Goal: Communication & Community: Answer question/provide support

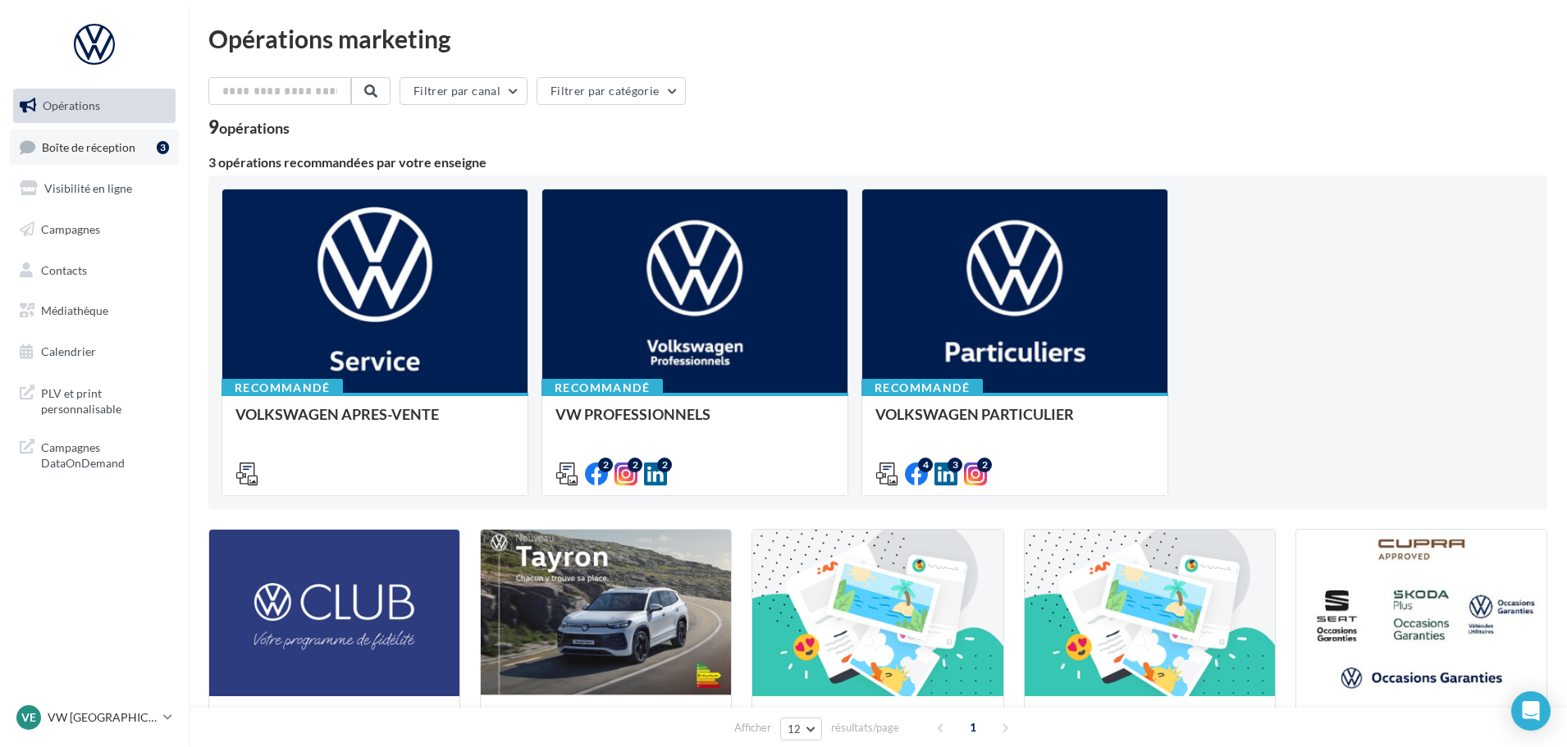
click at [100, 146] on span "Boîte de réception" at bounding box center [88, 146] width 93 height 14
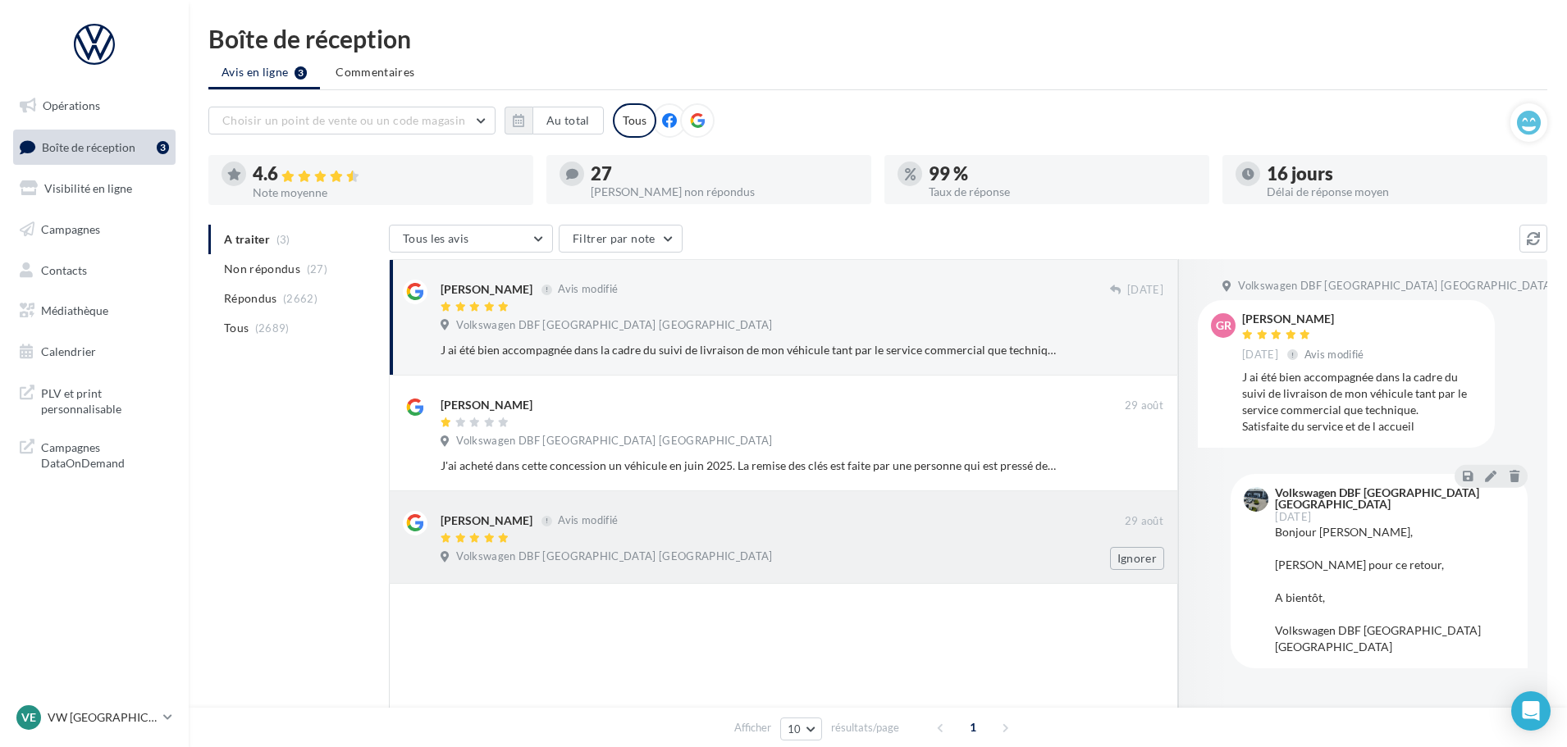
click at [636, 518] on div "Nelly Coursan Avis modifié" at bounding box center [782, 519] width 684 height 17
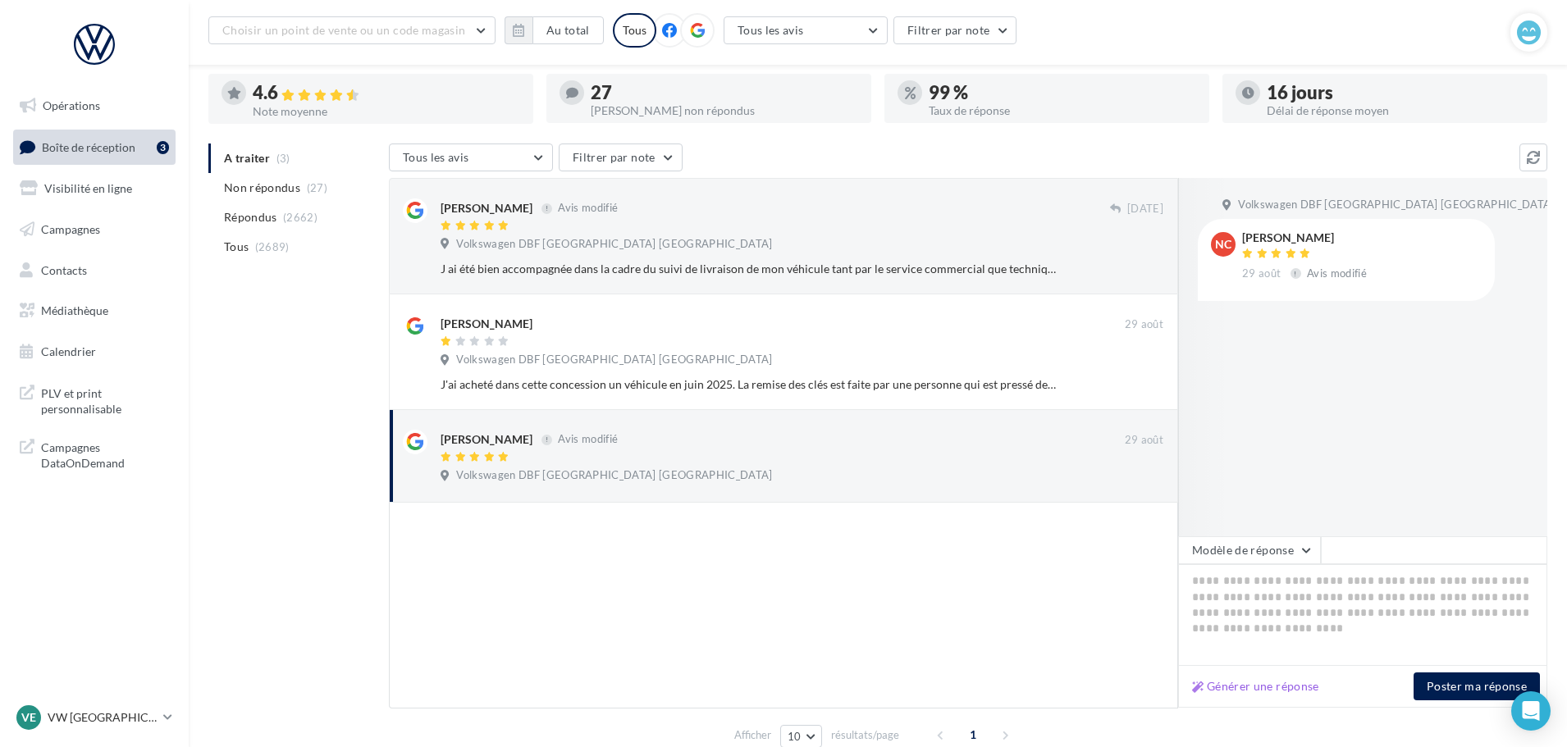
scroll to position [154, 0]
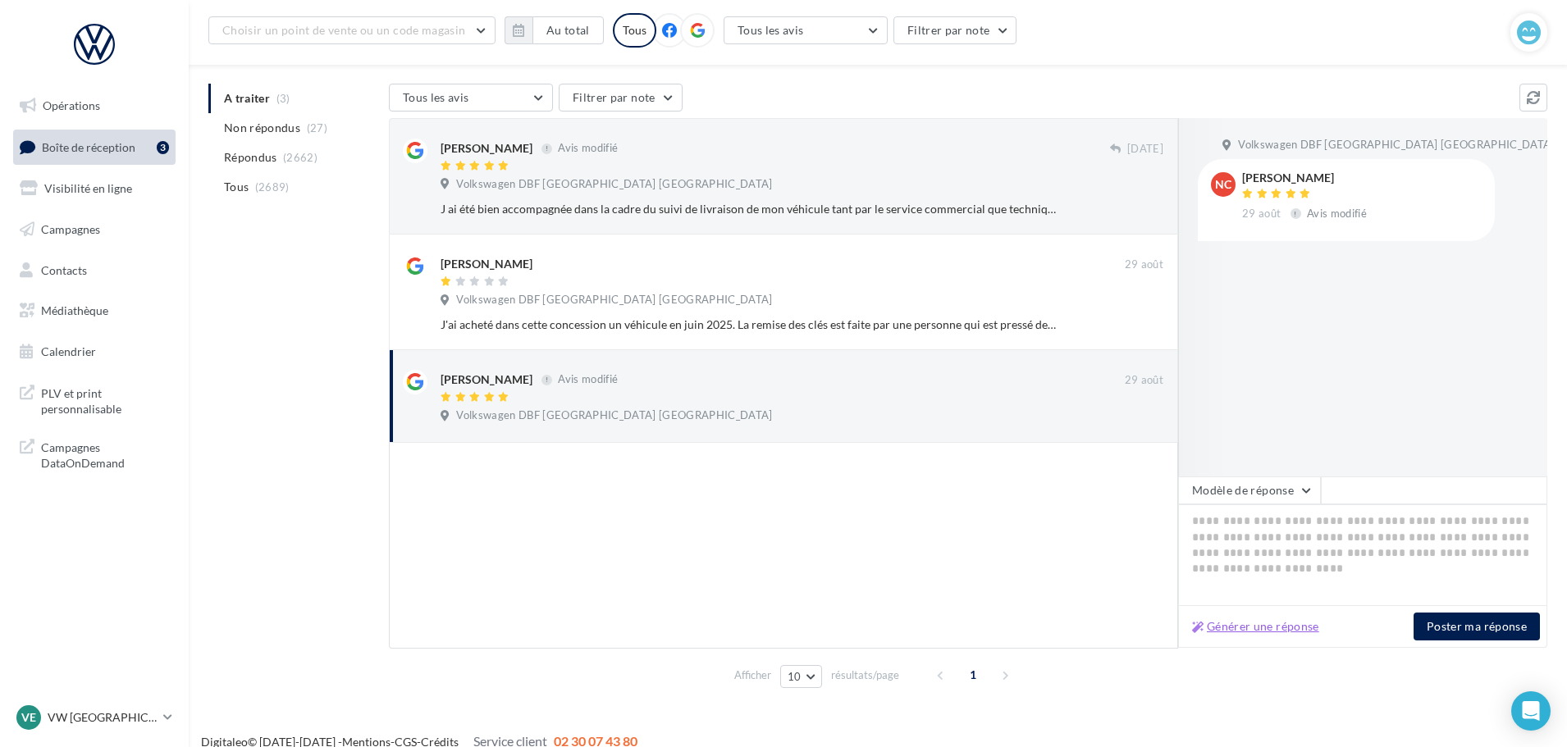
click at [1272, 624] on button "Générer une réponse" at bounding box center [1255, 627] width 140 height 20
type textarea "**********"
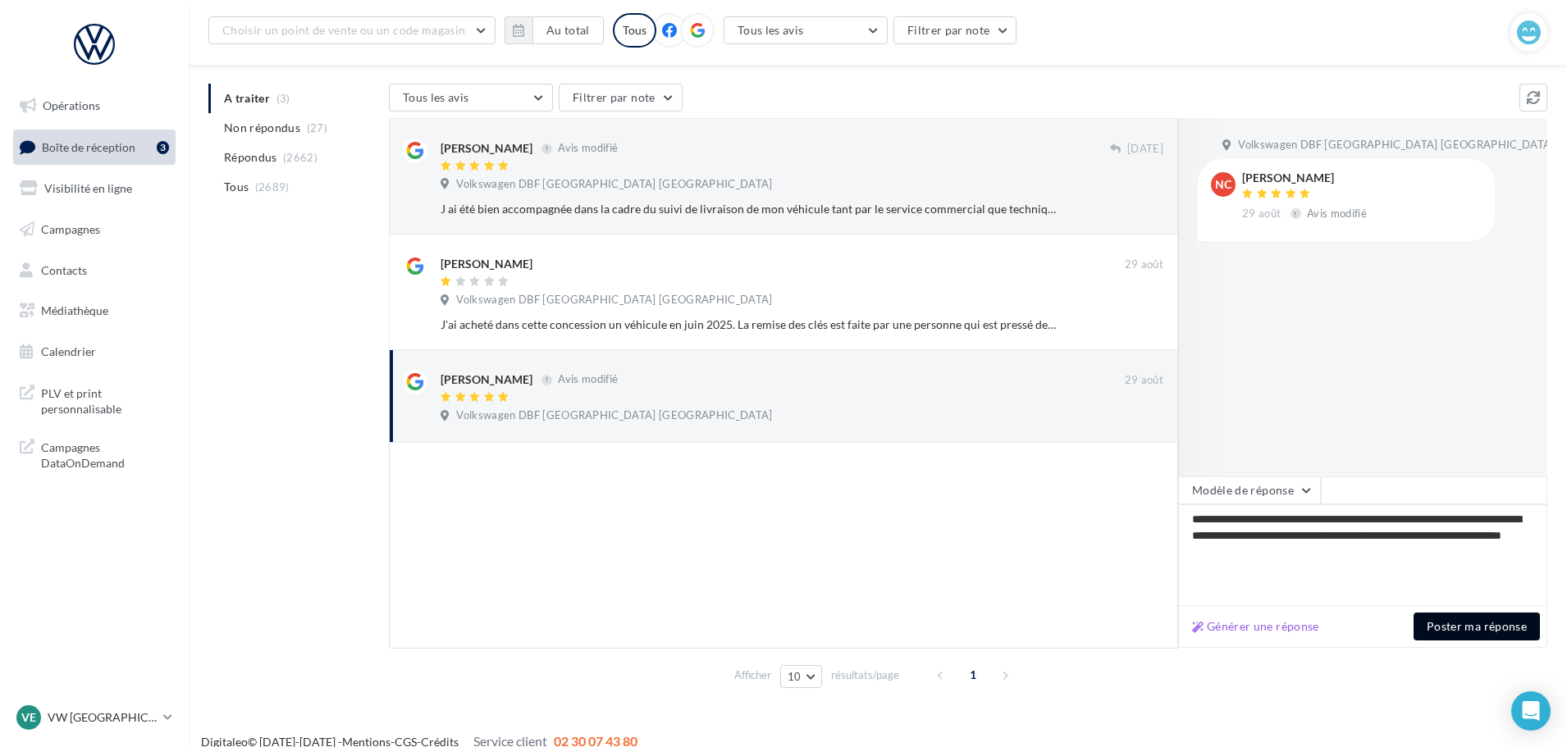
click at [1480, 629] on button "Poster ma réponse" at bounding box center [1476, 627] width 126 height 28
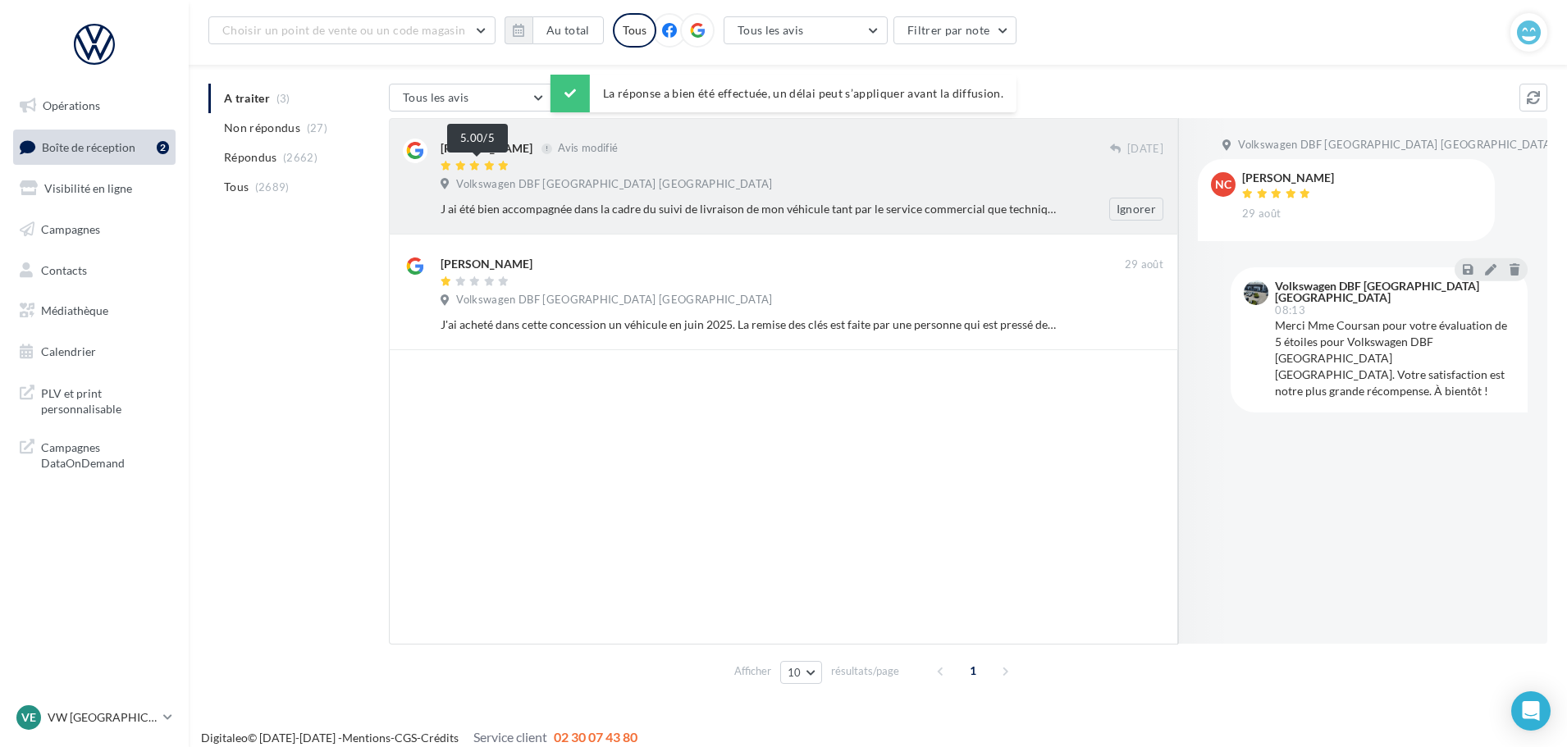
click at [489, 164] on icon at bounding box center [488, 166] width 11 height 10
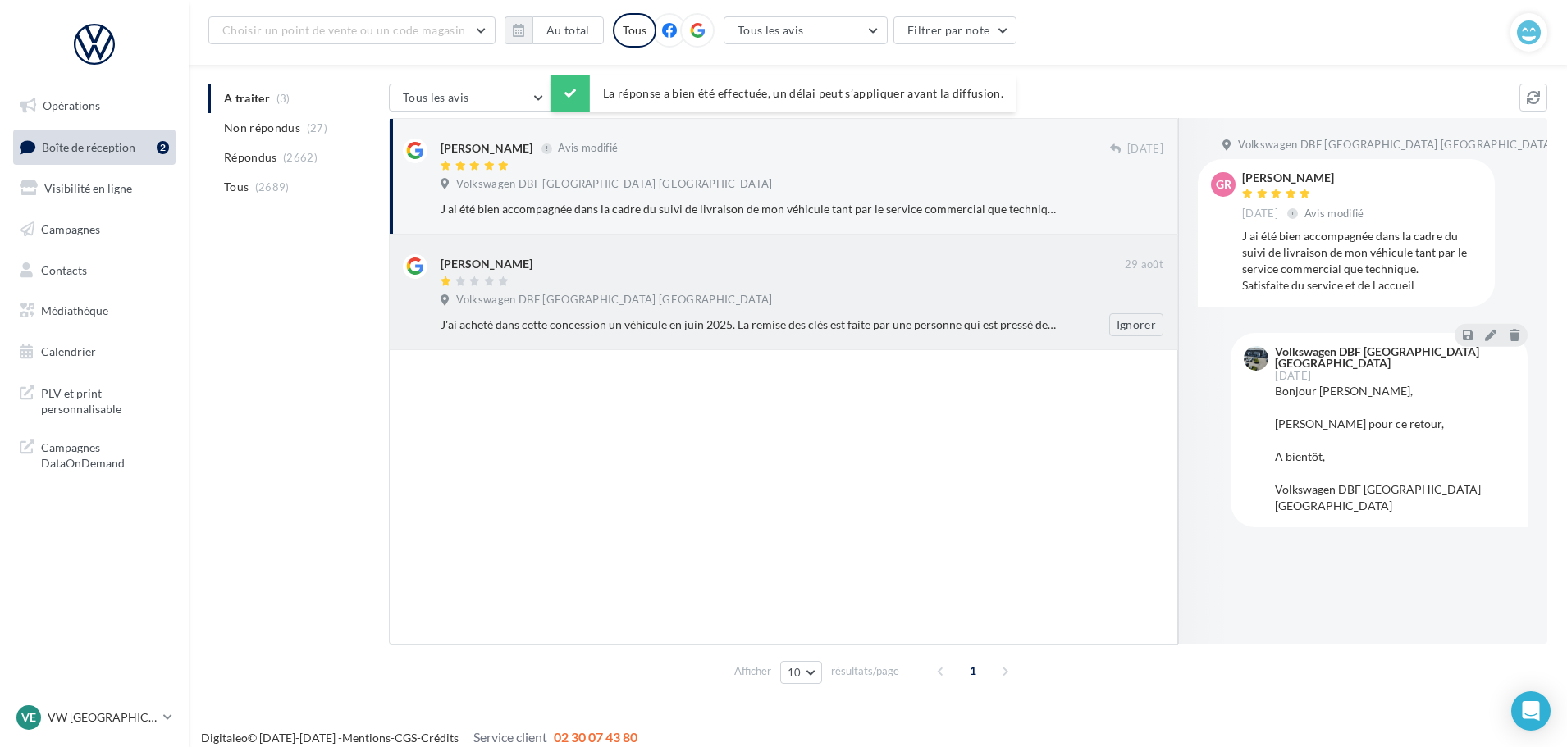
click at [710, 250] on div "Jean-Michel B 29 août Volkswagen DBF Toulouse Espagne J'ai acheté dans cette co…" at bounding box center [783, 292] width 761 height 89
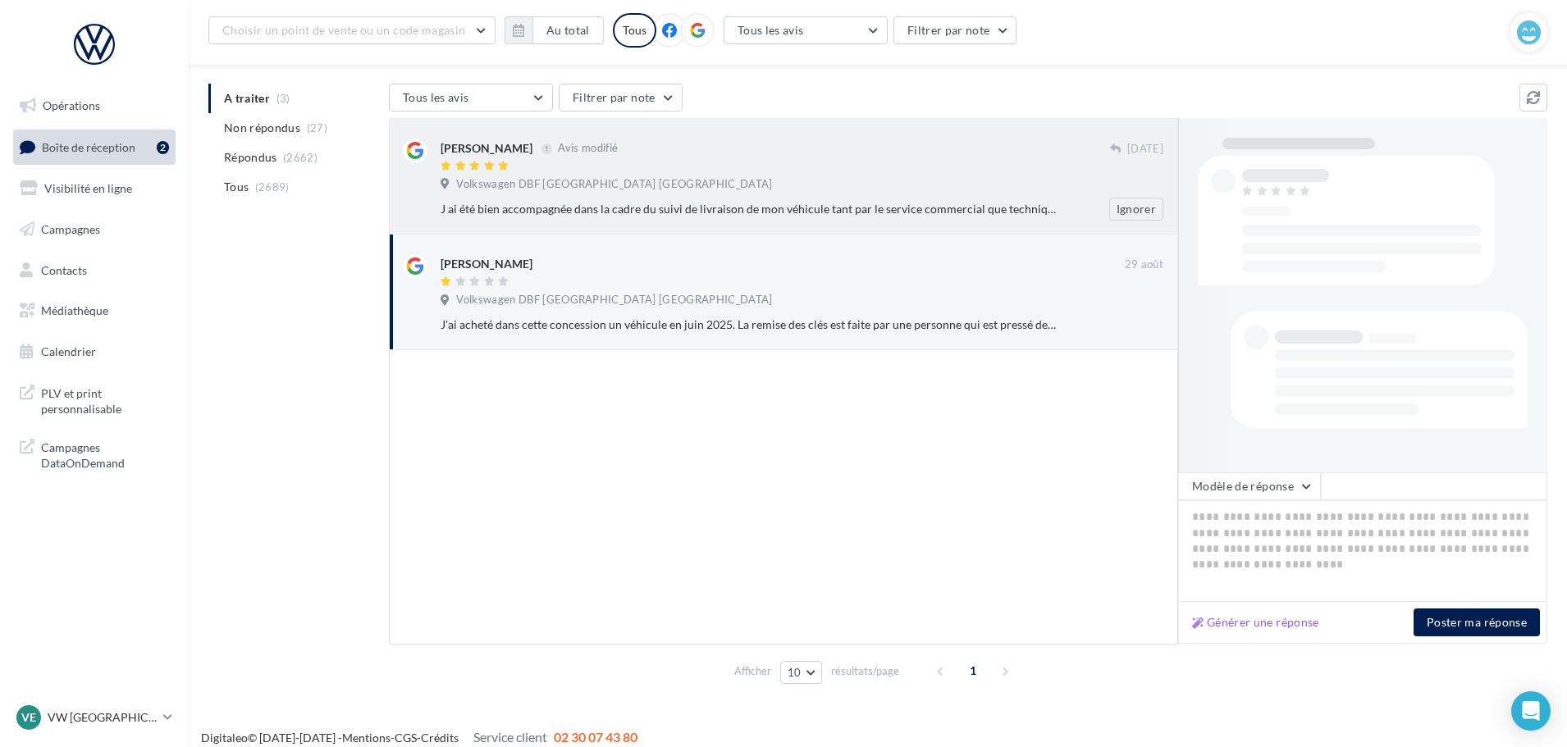
click at [716, 175] on div "Géraldine BARRA Avis modifié 20 juin Volkswagen DBF Toulouse Espagne J ai été b…" at bounding box center [801, 180] width 723 height 82
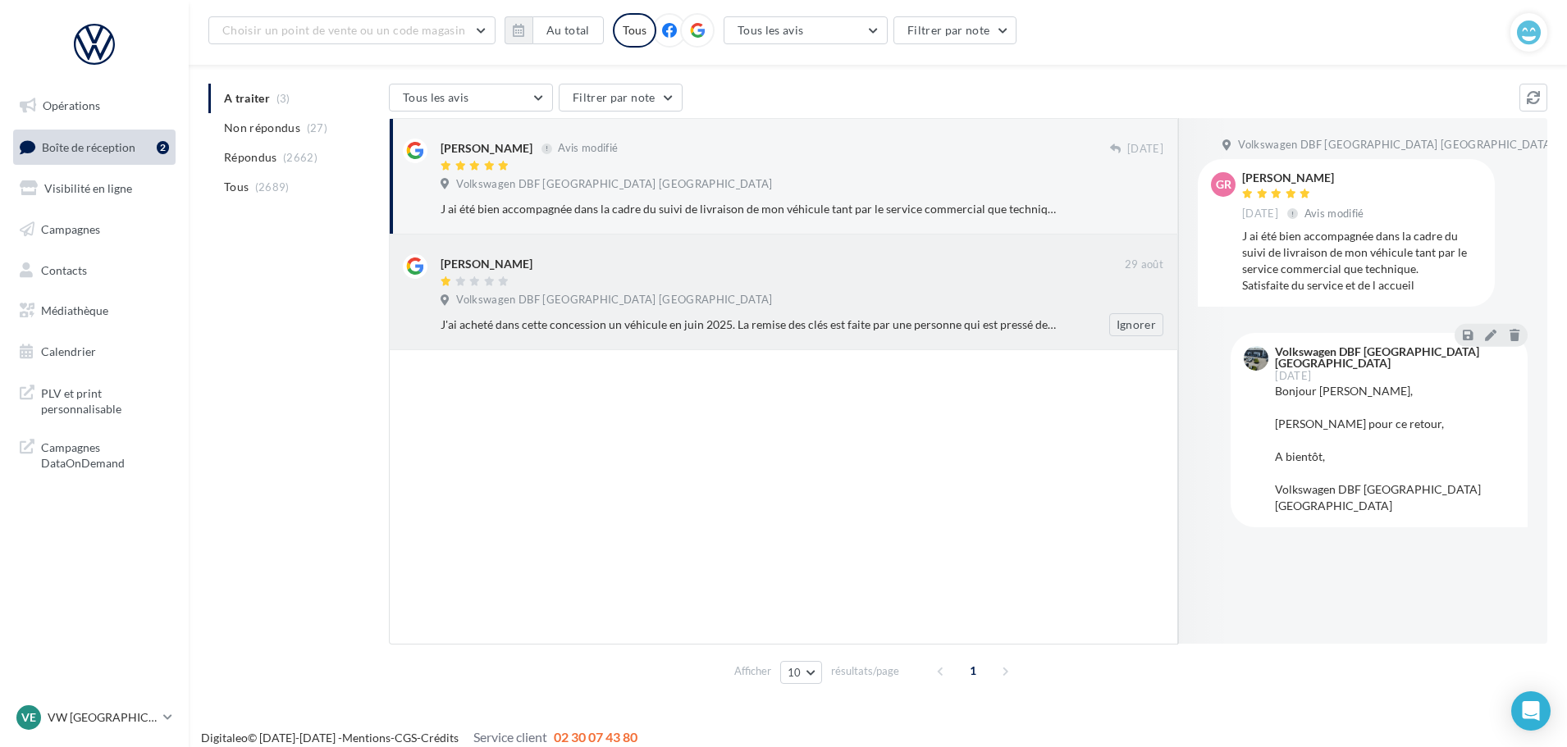
click at [789, 290] on div "Jean-Michel B 29 août Volkswagen DBF Toulouse Espagne J'ai acheté dans cette co…" at bounding box center [801, 295] width 723 height 82
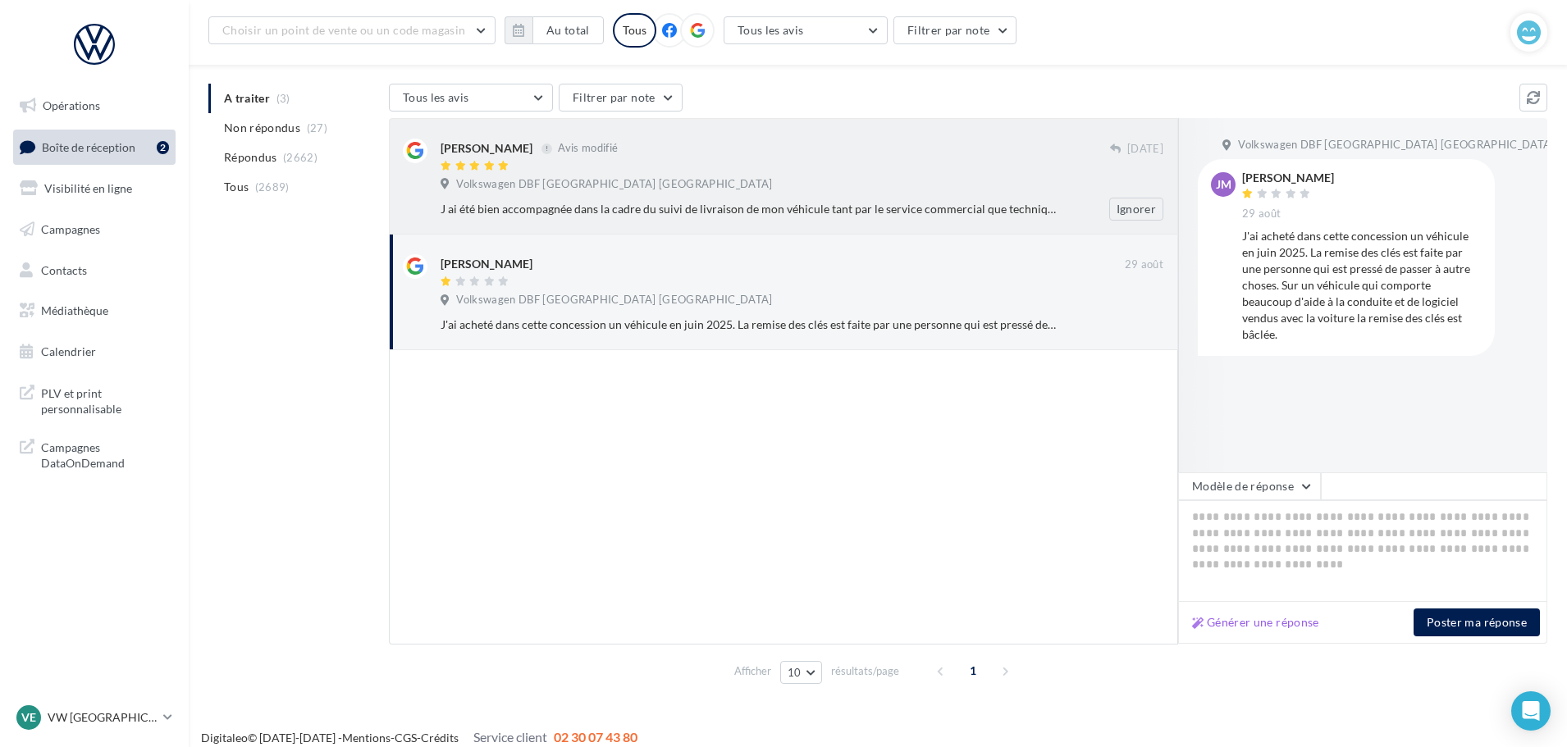
click at [806, 176] on div "Géraldine BARRA Avis modifié 20 juin Volkswagen DBF Toulouse Espagne J ai été b…" at bounding box center [801, 180] width 723 height 82
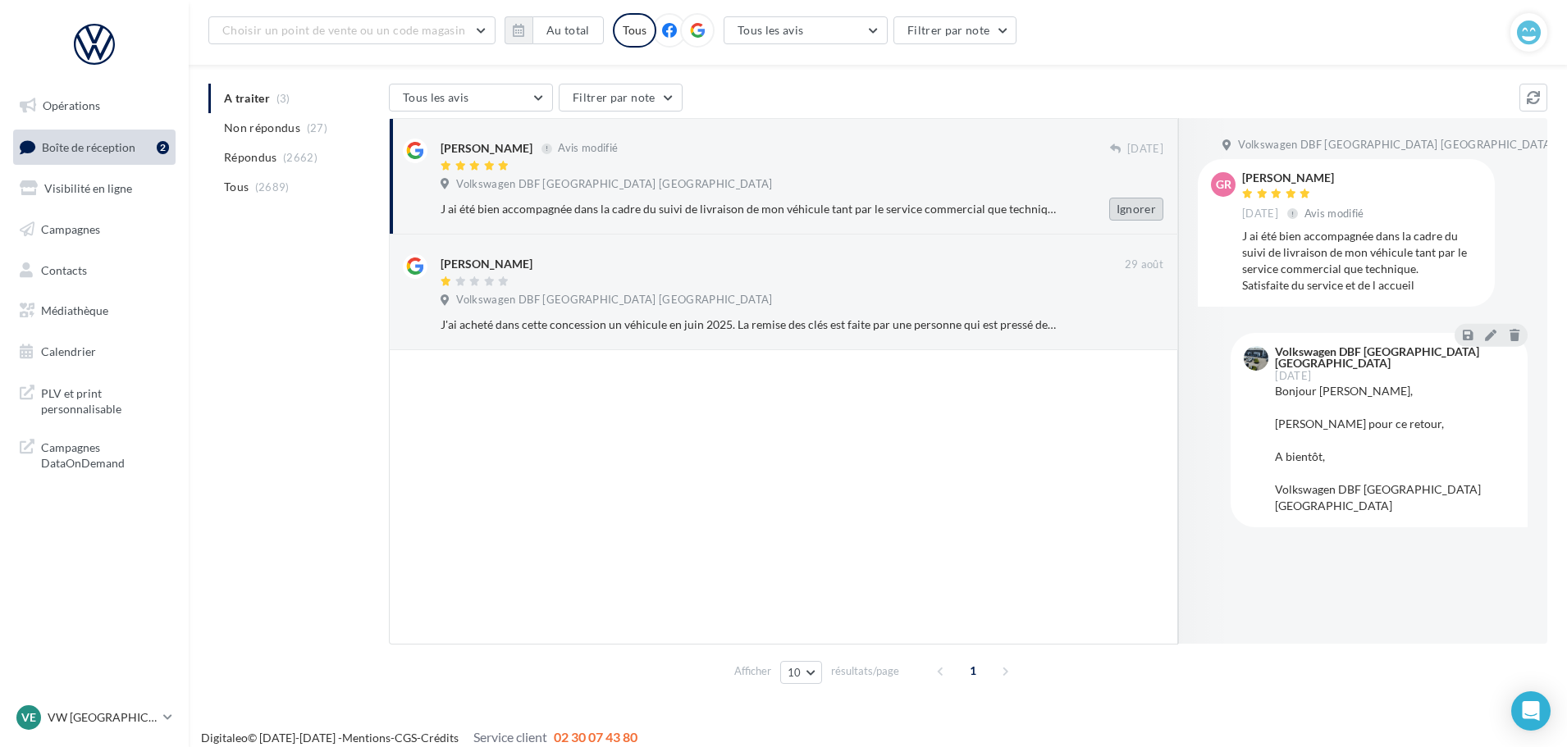
click at [1125, 204] on button "Ignorer" at bounding box center [1136, 209] width 54 height 23
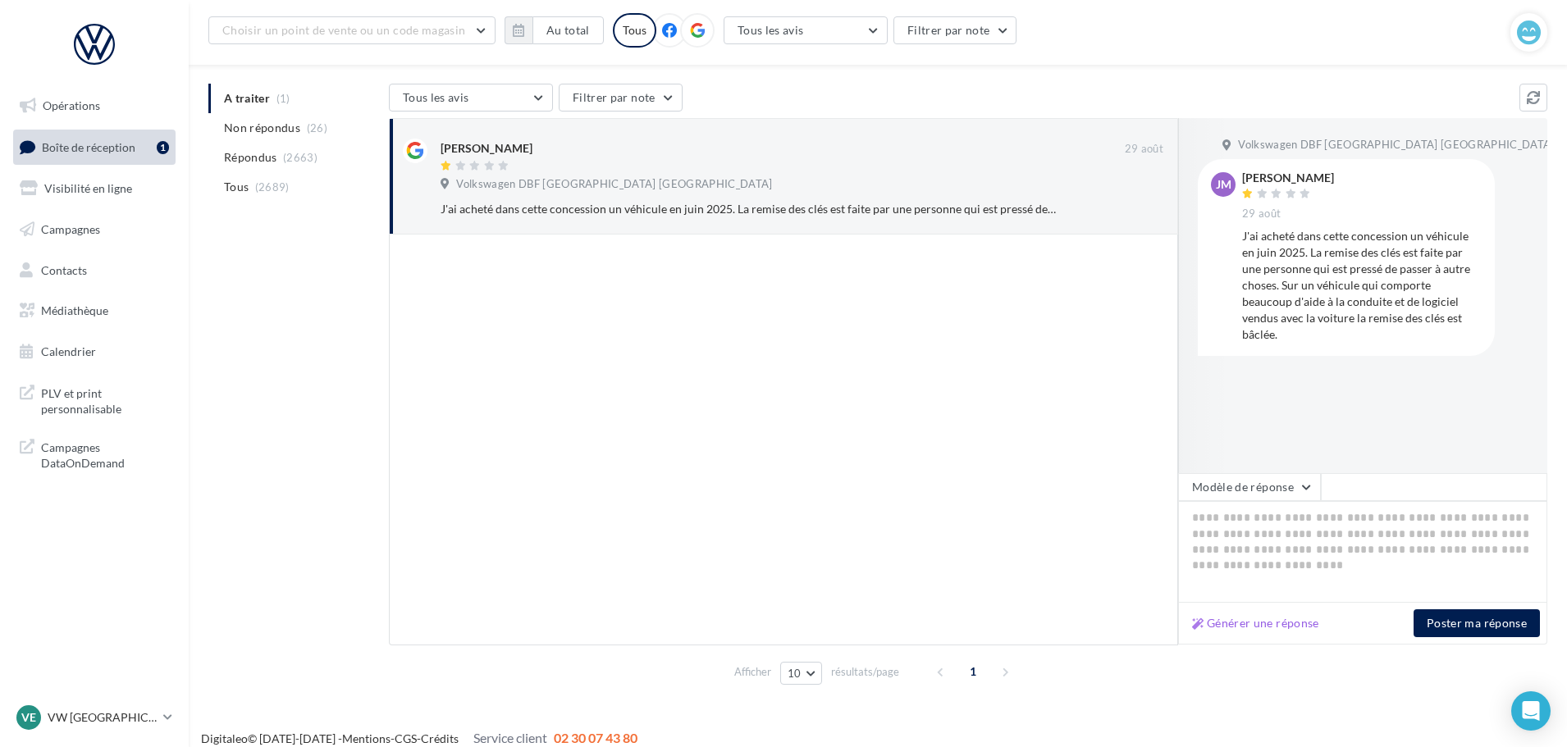
scroll to position [154, 0]
click at [90, 146] on span "Boîte de réception" at bounding box center [88, 146] width 93 height 14
